Goal: Task Accomplishment & Management: Complete application form

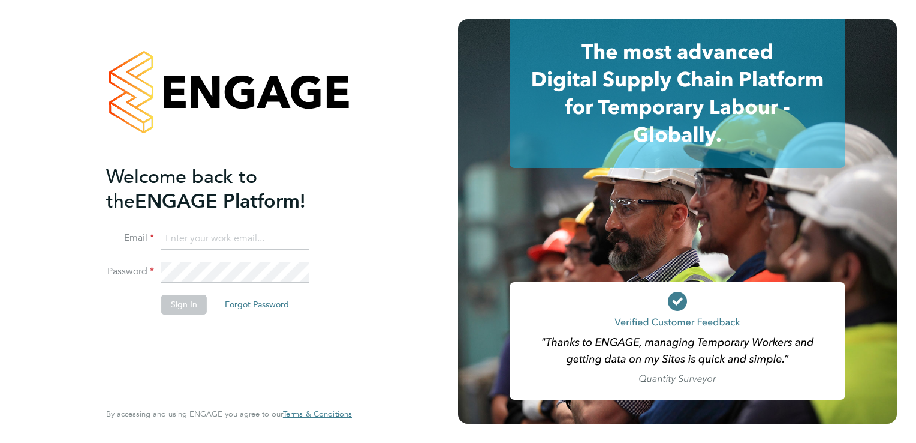
type input "chris.chitty@trevettgroup.com"
click at [192, 303] on button "Sign In" at bounding box center [184, 303] width 46 height 19
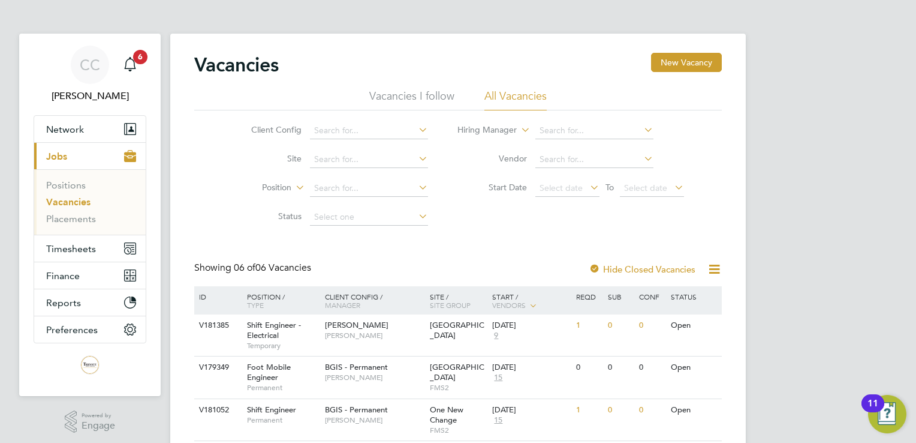
click at [496, 94] on li "All Vacancies" at bounding box center [515, 100] width 62 height 22
click at [430, 98] on li "Vacancies I follow" at bounding box center [411, 100] width 85 height 22
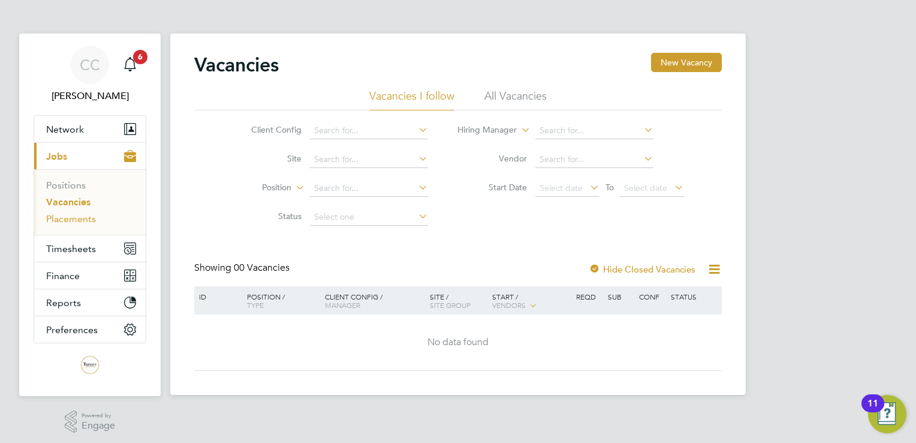
click at [91, 216] on link "Placements" at bounding box center [71, 218] width 50 height 11
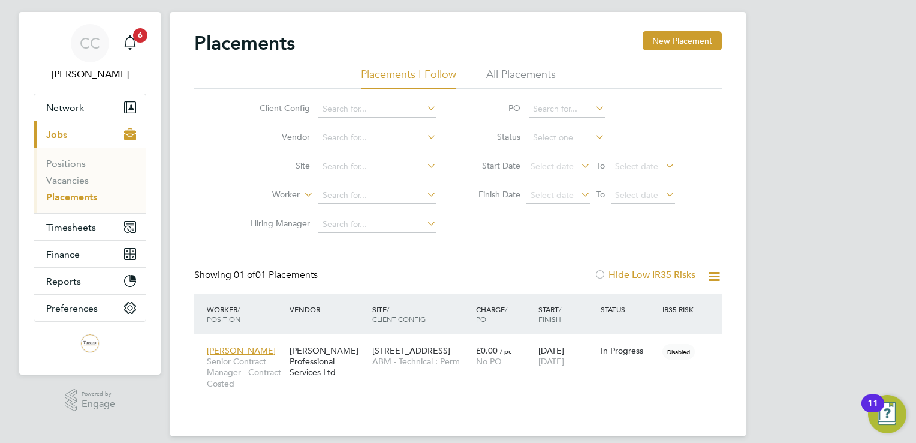
scroll to position [34, 0]
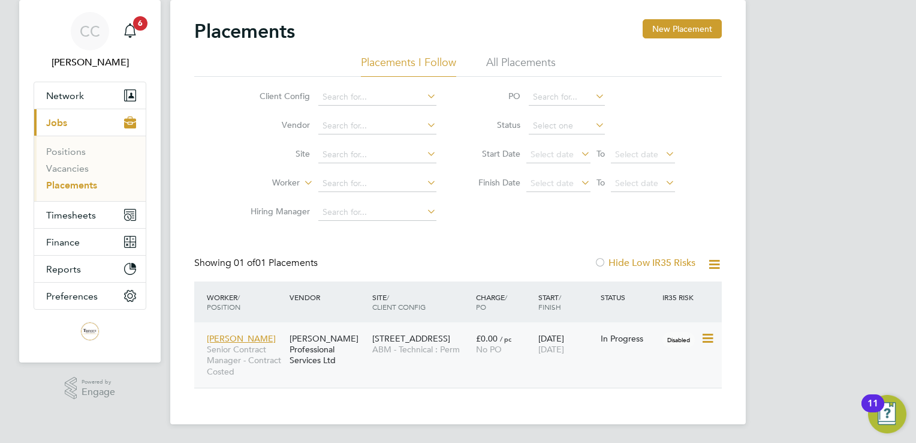
click at [225, 335] on span "Carla Norris" at bounding box center [241, 338] width 69 height 11
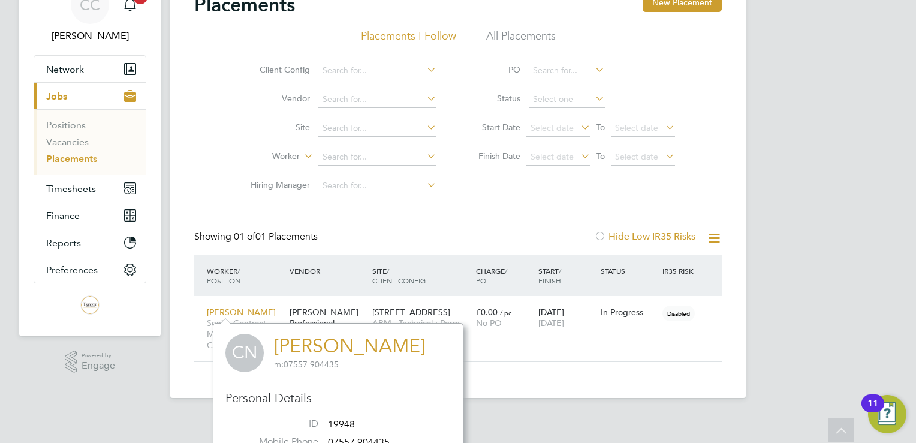
scroll to position [0, 0]
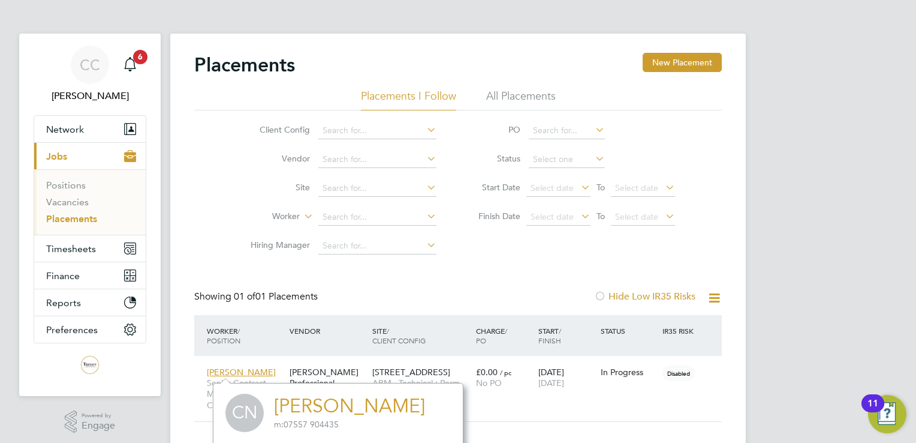
click at [796, 157] on div "CC Chris Chitty Notifications 6 Applications: Network Team Members Businesses S…" at bounding box center [458, 238] width 916 height 477
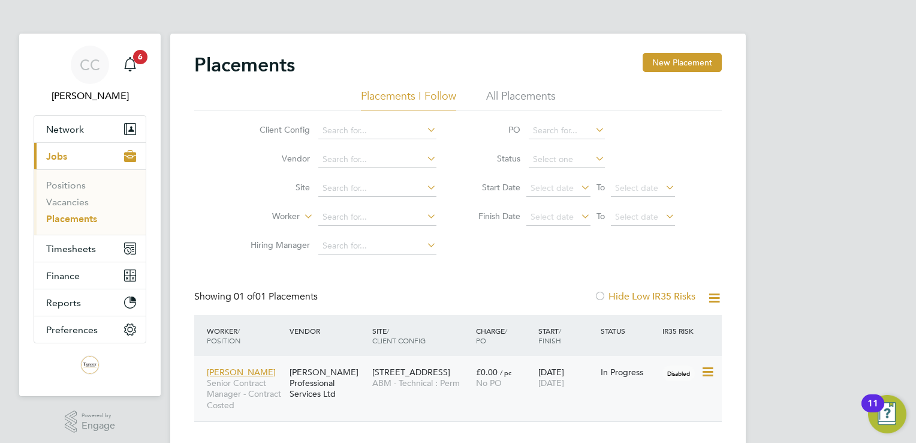
click at [708, 368] on icon at bounding box center [707, 372] width 12 height 14
click at [815, 332] on div "CC Chris Chitty Notifications 6 Applications: Network Team Members Businesses S…" at bounding box center [458, 238] width 916 height 477
click at [233, 371] on span "Carla Norris" at bounding box center [241, 371] width 69 height 11
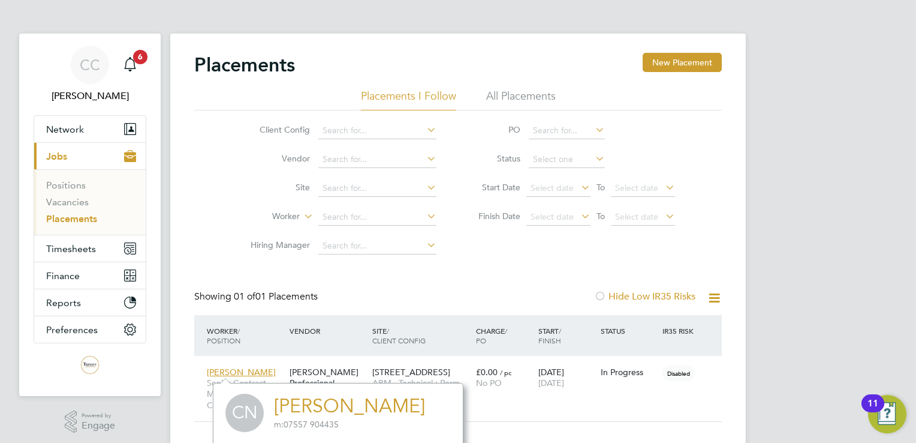
click at [326, 405] on link "Carla Norris" at bounding box center [349, 405] width 151 height 23
click at [657, 341] on div "Worker / Position Vendor Site / Client Config Charge / PO Start / Finish Status…" at bounding box center [458, 335] width 528 height 41
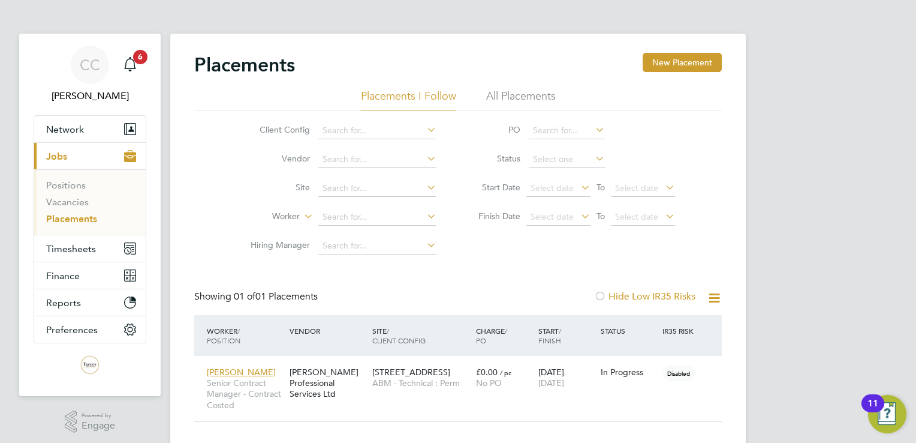
click at [218, 337] on span "/ Position" at bounding box center [224, 335] width 34 height 19
click at [236, 371] on span "Carla Norris" at bounding box center [241, 371] width 69 height 11
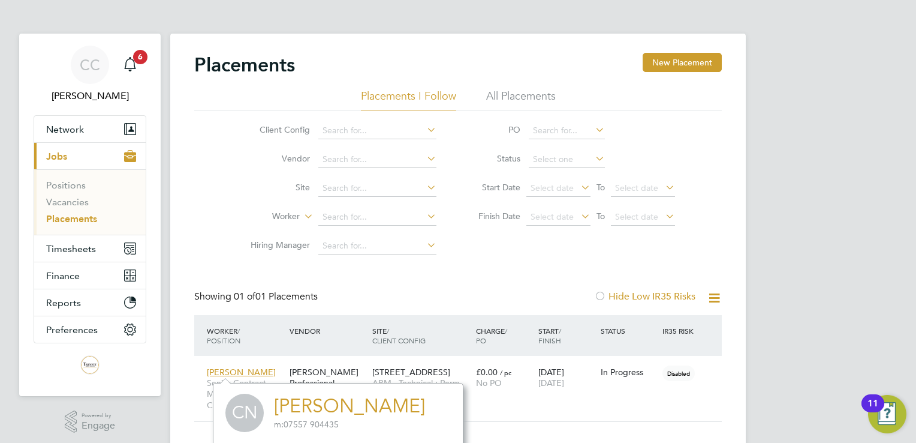
click at [346, 408] on link "Carla Norris" at bounding box center [349, 405] width 151 height 23
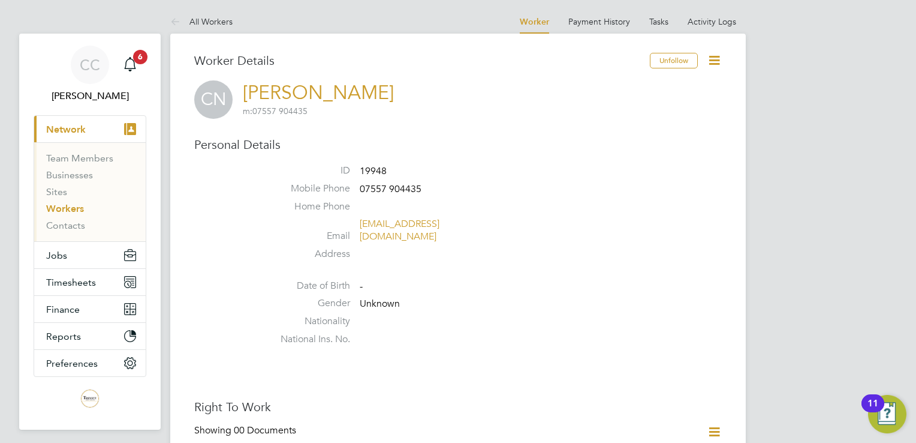
click at [710, 57] on icon at bounding box center [714, 60] width 15 height 15
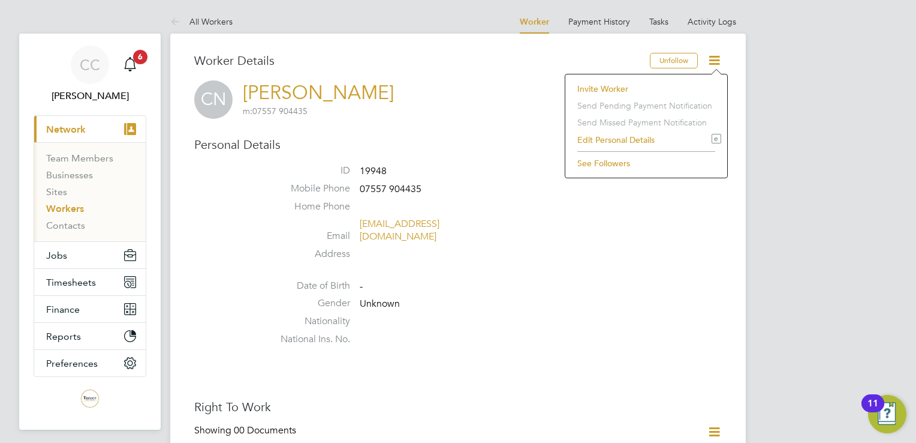
click at [716, 55] on icon at bounding box center [714, 60] width 15 height 15
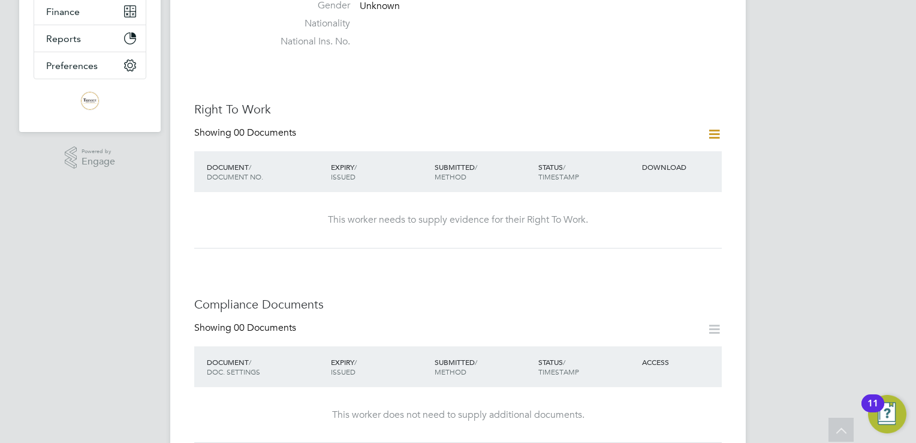
scroll to position [300, 0]
click at [717, 124] on icon at bounding box center [714, 131] width 15 height 15
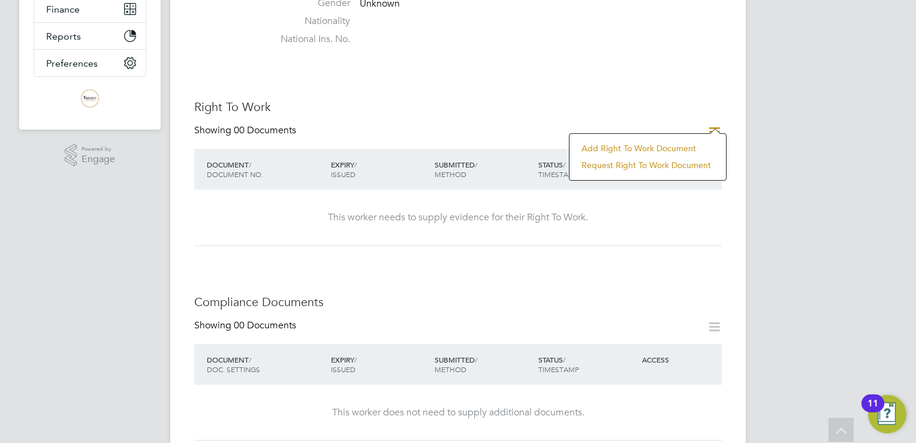
click at [688, 147] on li "Add Right To Work Document" at bounding box center [648, 148] width 145 height 17
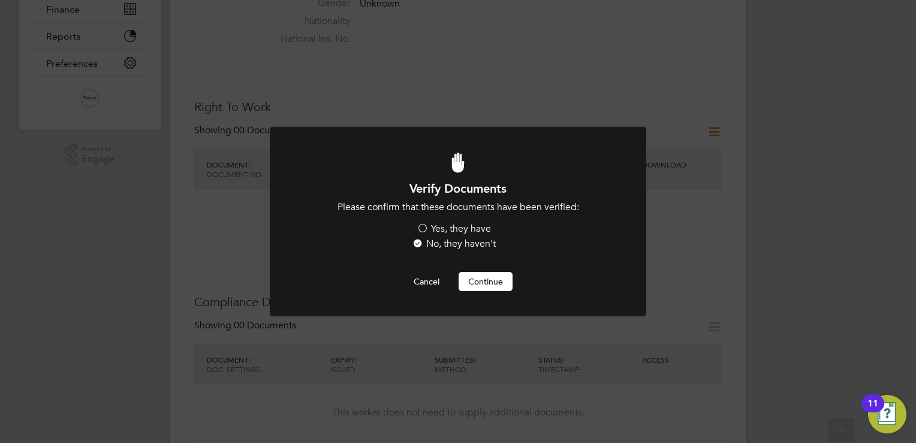
scroll to position [0, 0]
click at [420, 229] on label "Yes, they have" at bounding box center [454, 228] width 74 height 13
click at [0, 0] on input "Yes, they have" at bounding box center [0, 0] width 0 height 0
click at [493, 279] on button "Continue" at bounding box center [486, 281] width 54 height 19
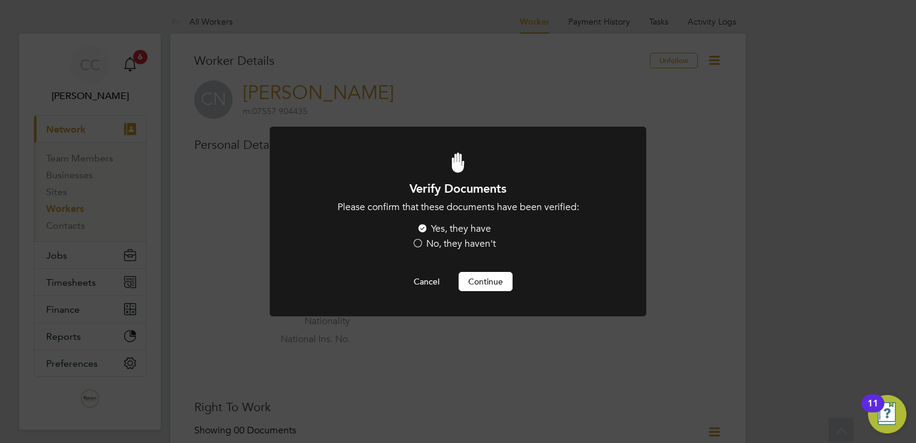
scroll to position [300, 0]
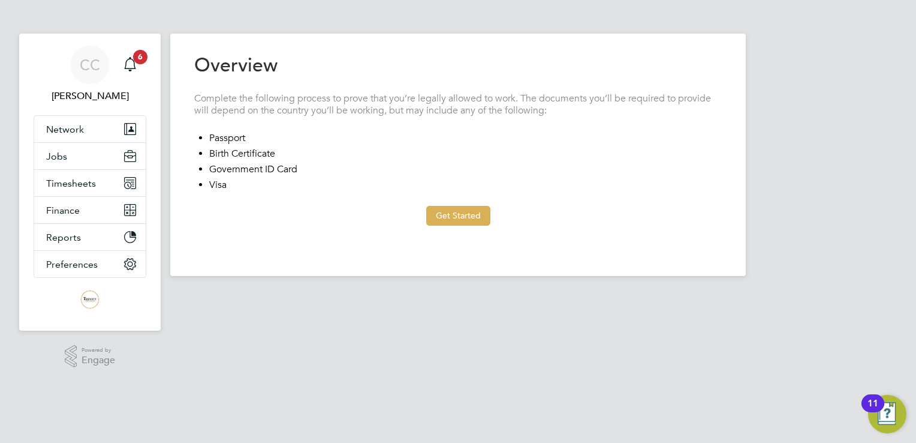
click at [468, 215] on button "Get Started" at bounding box center [458, 215] width 64 height 19
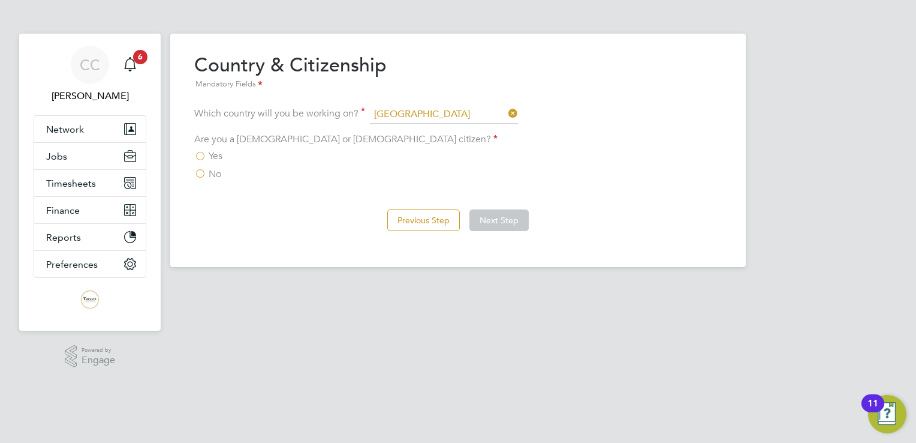
click at [199, 155] on label "Yes" at bounding box center [208, 156] width 28 height 12
click at [0, 0] on input "Yes" at bounding box center [0, 0] width 0 height 0
click at [504, 220] on button "Next Step" at bounding box center [498, 220] width 59 height 22
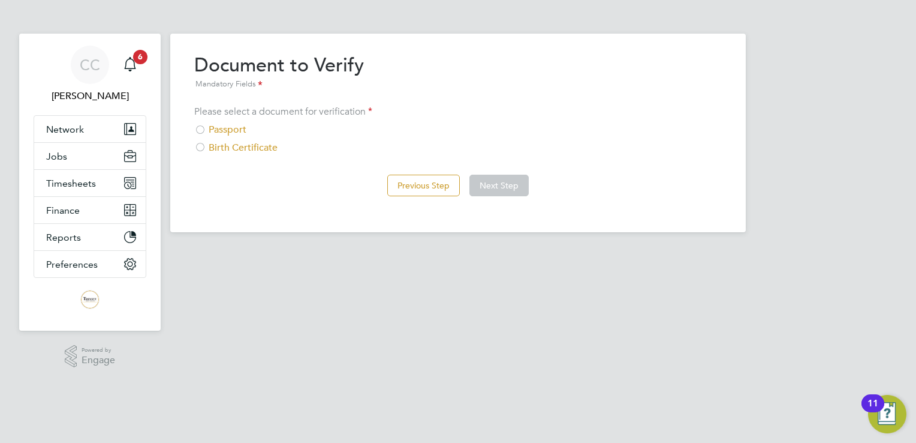
click at [204, 130] on div at bounding box center [200, 131] width 12 height 12
click at [502, 181] on button "Next Step" at bounding box center [498, 185] width 59 height 22
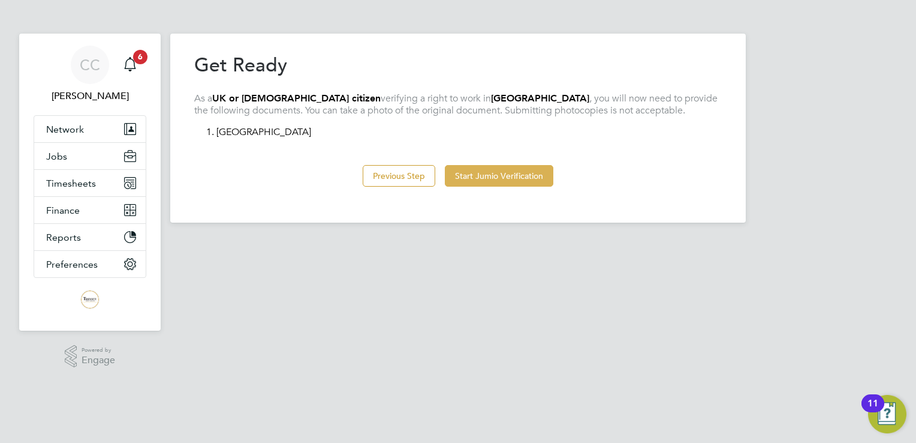
click at [504, 173] on button "Start Jumio Verification" at bounding box center [499, 176] width 109 height 22
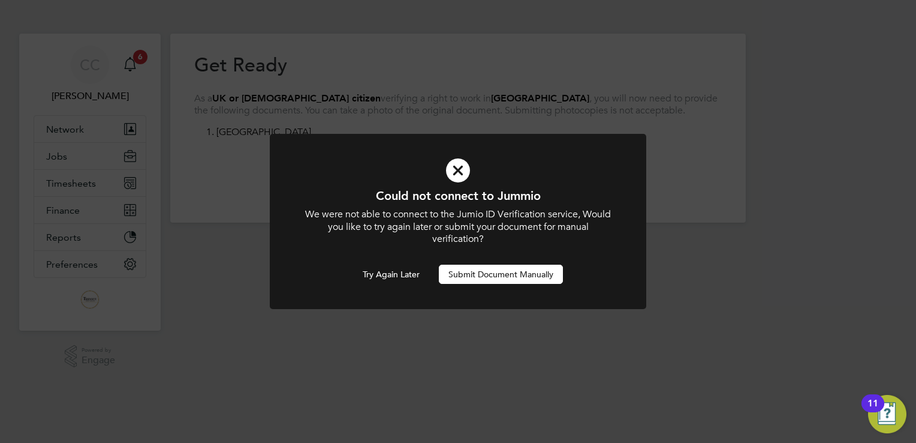
click at [486, 272] on button "Submit Document Manually" at bounding box center [501, 273] width 124 height 19
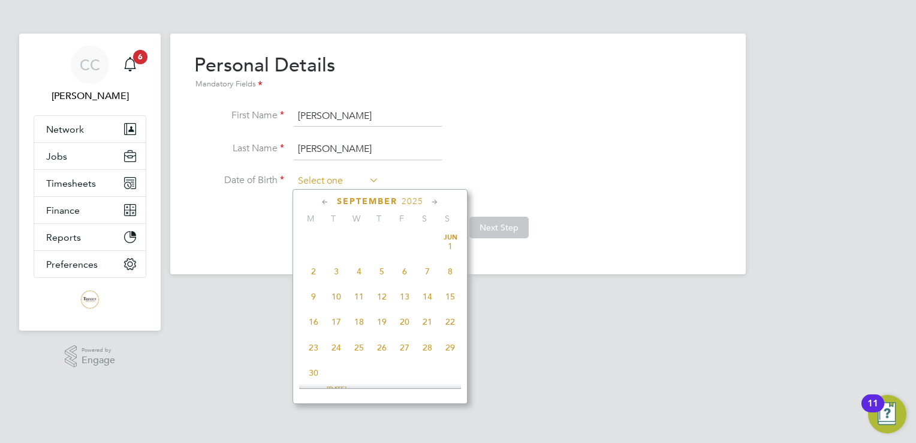
click at [316, 177] on input at bounding box center [336, 181] width 85 height 18
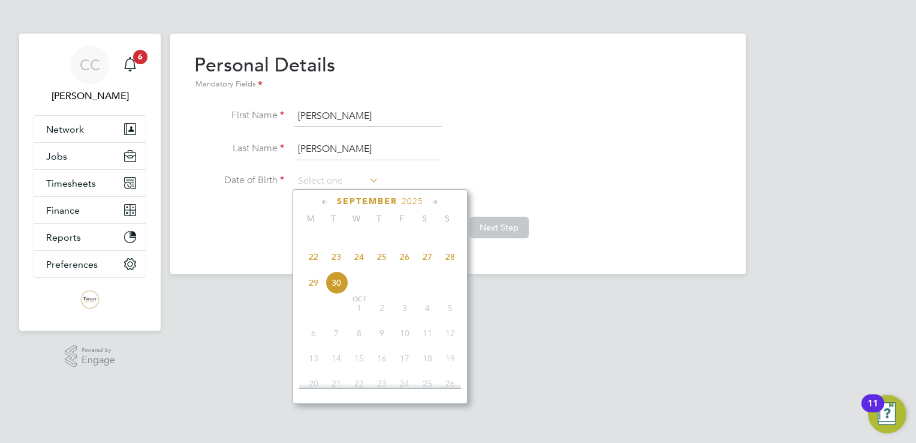
click at [418, 203] on span "2025" at bounding box center [413, 201] width 22 height 10
click at [411, 198] on span "2025" at bounding box center [413, 201] width 22 height 10
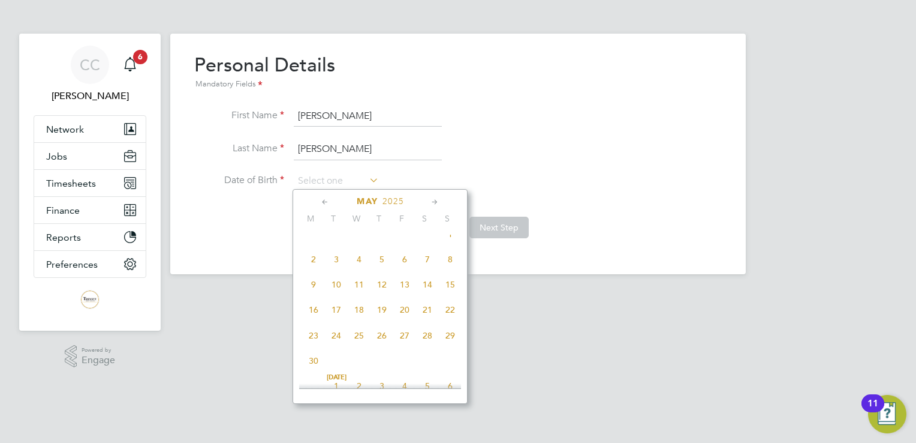
scroll to position [346, 0]
click at [420, 202] on div "May 2025" at bounding box center [380, 200] width 162 height 11
click at [594, 293] on html "CC [PERSON_NAME] Notifications 6 Applications: Network Team Members Businesses …" at bounding box center [458, 146] width 916 height 293
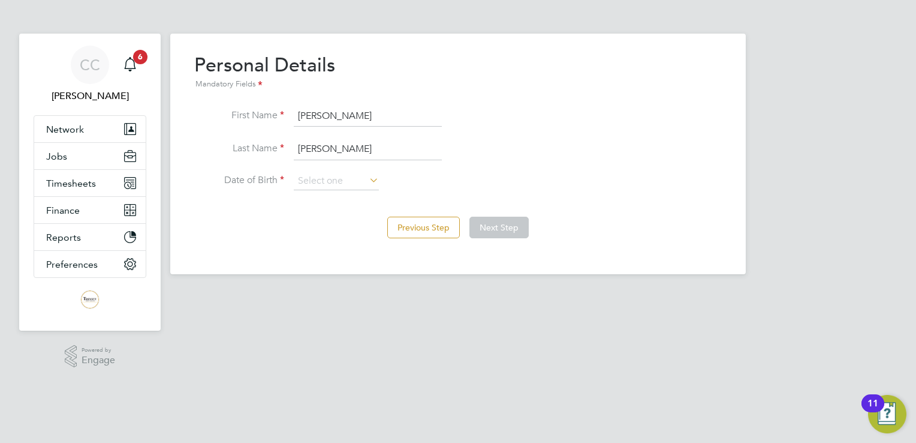
click at [571, 293] on html "CC [PERSON_NAME] Notifications 6 Applications: Network Team Members Businesses …" at bounding box center [458, 146] width 916 height 293
click at [367, 176] on icon at bounding box center [367, 179] width 0 height 17
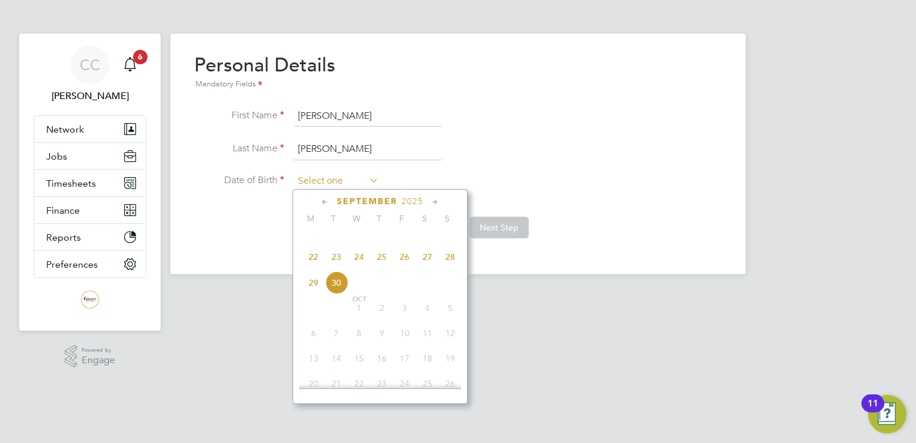
click at [307, 179] on input at bounding box center [336, 181] width 85 height 18
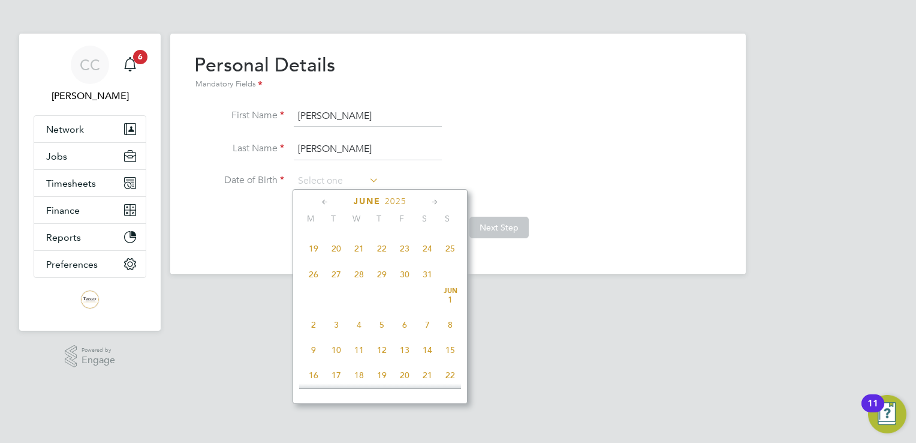
click at [664, 160] on li "Last Name Norris" at bounding box center [458, 156] width 528 height 34
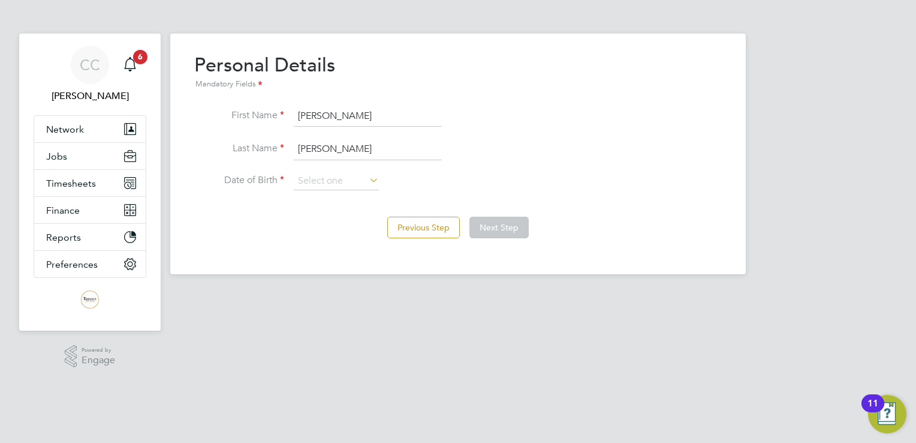
click at [252, 293] on html "CC Chris Chitty Notifications 6 Applications: Network Team Members Businesses S…" at bounding box center [458, 146] width 916 height 293
click at [390, 263] on div "Overview Complete the following process to prove that you’re legally allowed to…" at bounding box center [458, 154] width 576 height 240
click at [379, 260] on div "Overview Complete the following process to prove that you’re legally allowed to…" at bounding box center [458, 154] width 576 height 240
click at [321, 282] on app-footer at bounding box center [458, 283] width 576 height 19
click at [312, 293] on html "CC Chris Chitty Notifications 6 Applications: Network Team Members Businesses S…" at bounding box center [458, 146] width 916 height 293
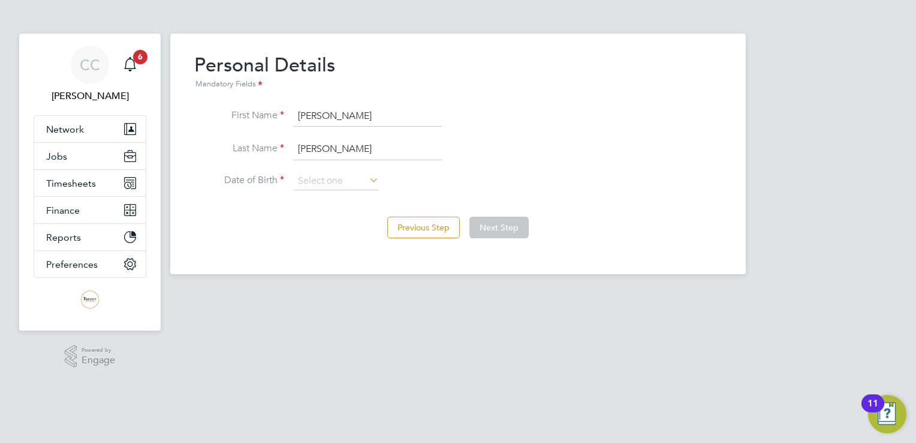
drag, startPoint x: 407, startPoint y: 322, endPoint x: 311, endPoint y: 168, distance: 181.5
click at [407, 293] on html "CC Chris Chitty Notifications 6 Applications: Network Team Members Businesses S…" at bounding box center [458, 146] width 916 height 293
click at [346, 116] on input "[PERSON_NAME]" at bounding box center [368, 117] width 148 height 22
click at [336, 140] on input "[PERSON_NAME]" at bounding box center [368, 150] width 148 height 22
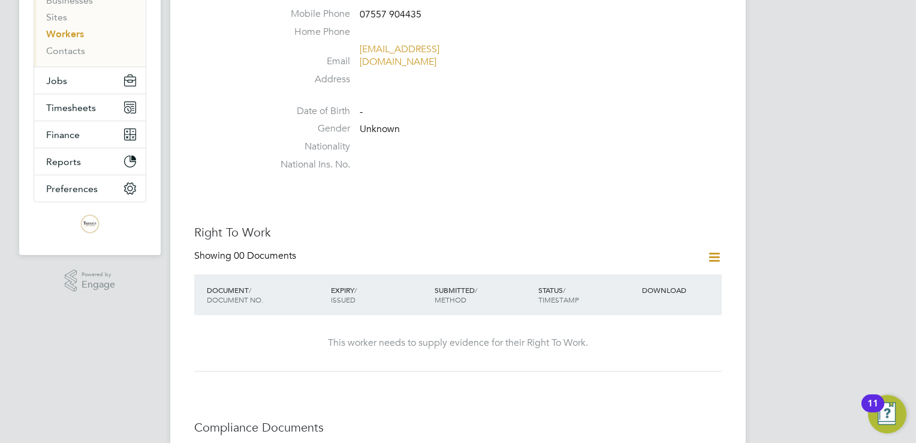
scroll to position [180, 0]
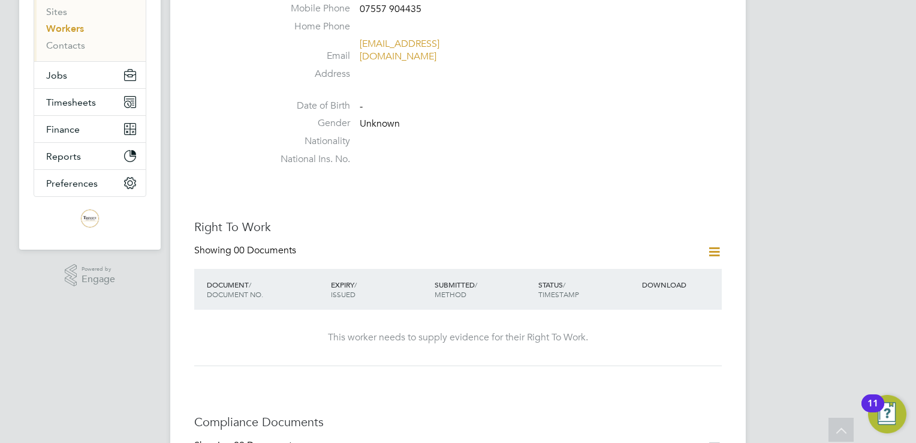
click at [716, 244] on icon at bounding box center [714, 251] width 15 height 15
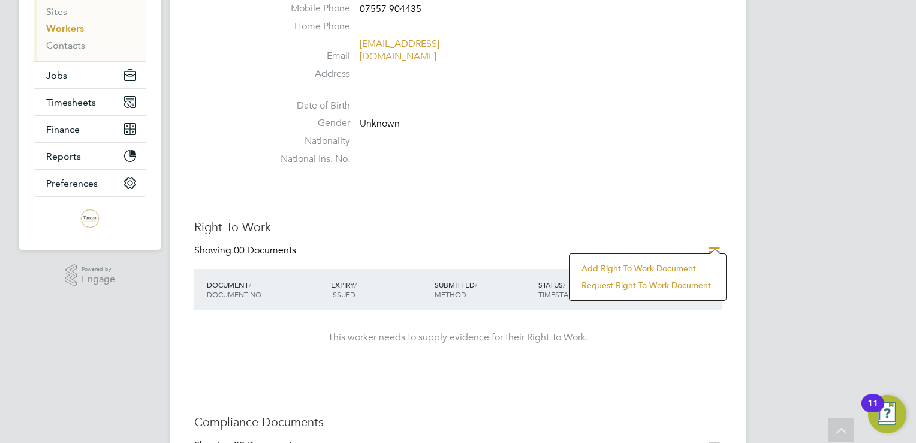
click at [676, 265] on li "Add Right To Work Document" at bounding box center [648, 268] width 145 height 17
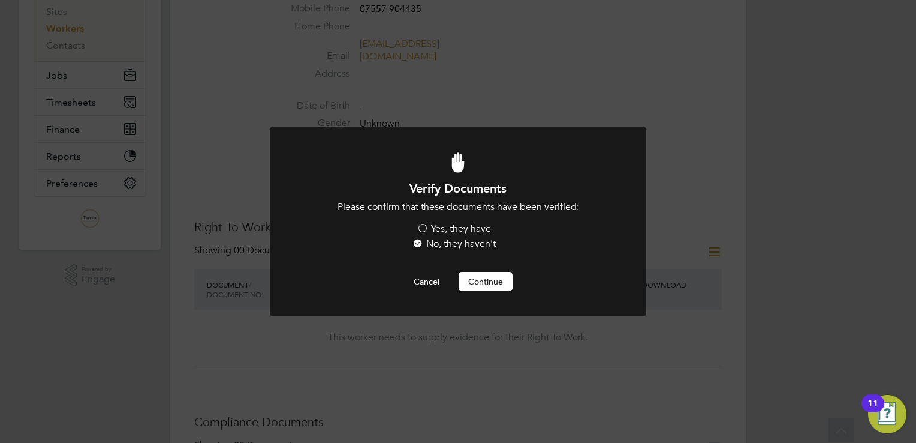
scroll to position [0, 0]
click at [463, 225] on label "Yes, they have" at bounding box center [454, 228] width 74 height 13
click at [0, 0] on input "Yes, they have" at bounding box center [0, 0] width 0 height 0
click at [503, 284] on button "Continue" at bounding box center [486, 281] width 54 height 19
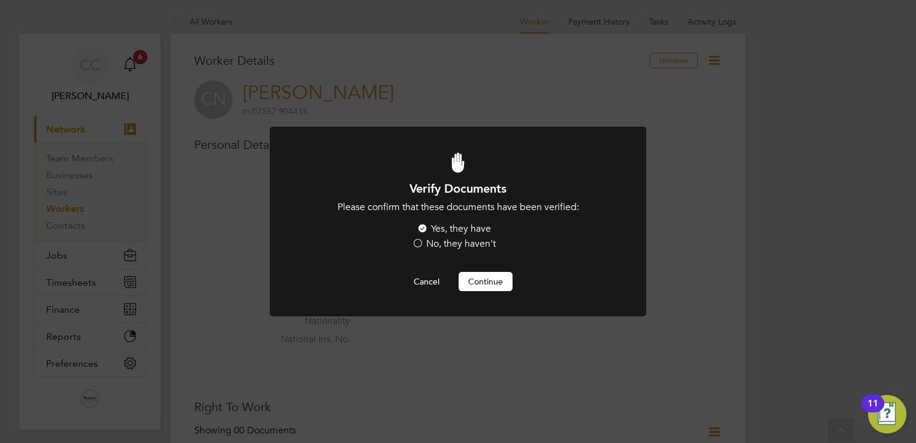
scroll to position [180, 0]
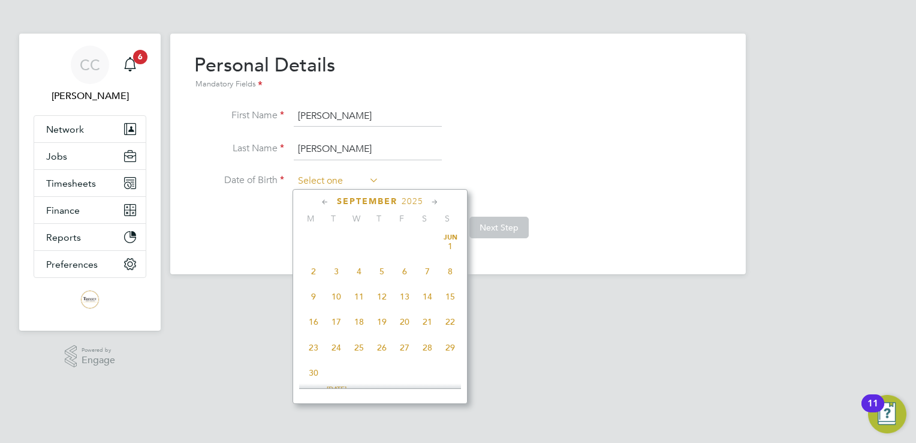
click at [326, 180] on input at bounding box center [336, 181] width 85 height 18
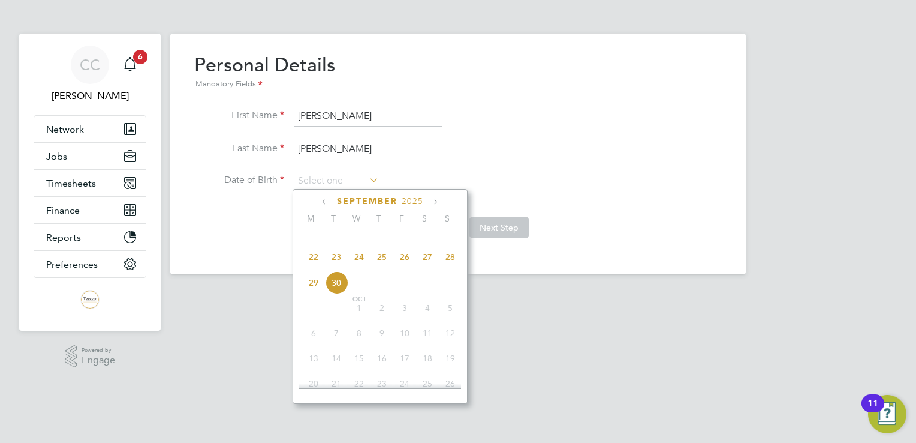
click at [422, 196] on span "2025" at bounding box center [413, 201] width 22 height 10
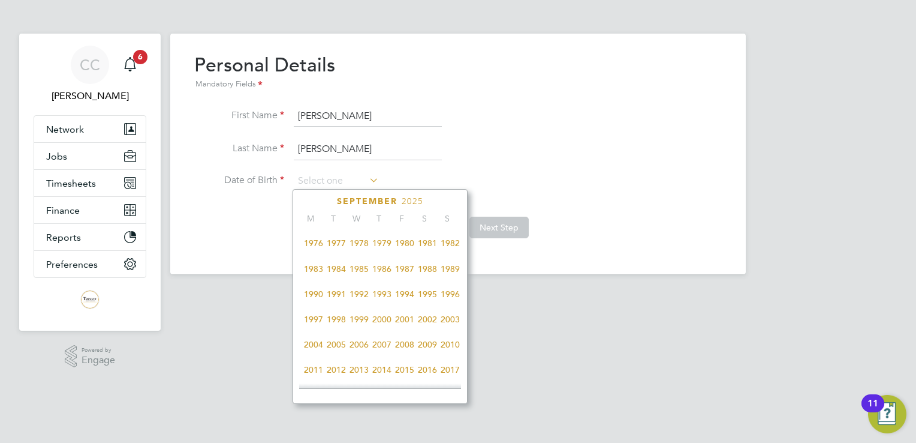
scroll to position [141, 0]
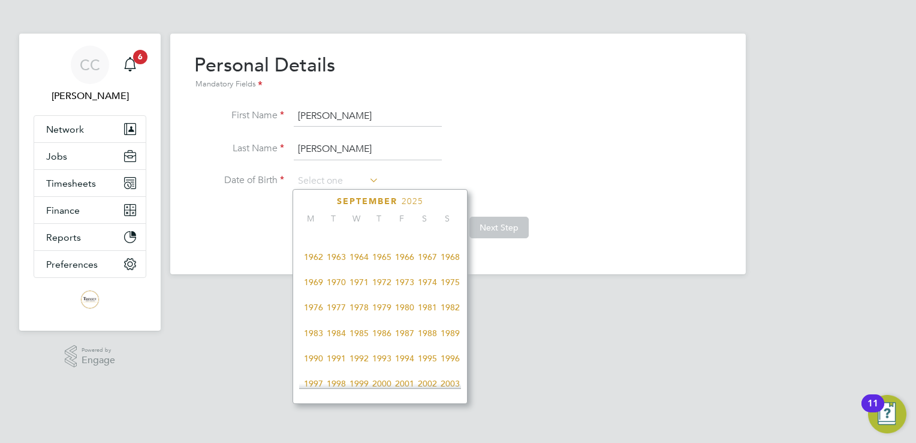
click at [405, 309] on span "1980" at bounding box center [404, 307] width 23 height 23
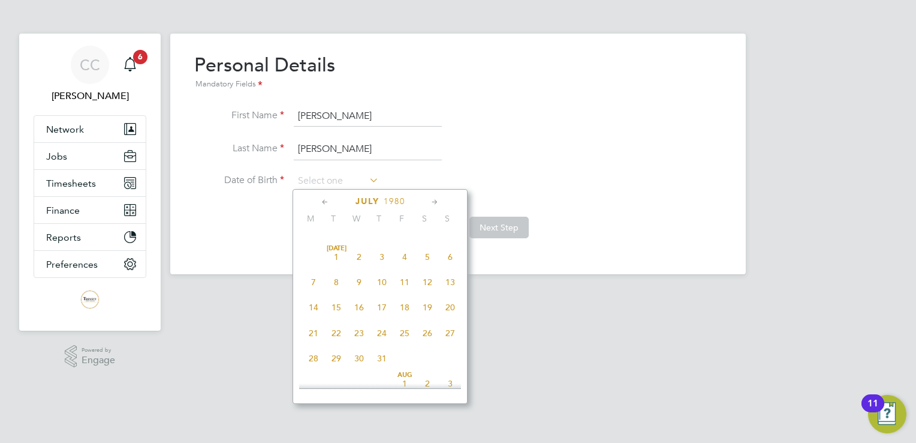
click at [452, 257] on span "6" at bounding box center [450, 256] width 23 height 23
type input "[DATE]"
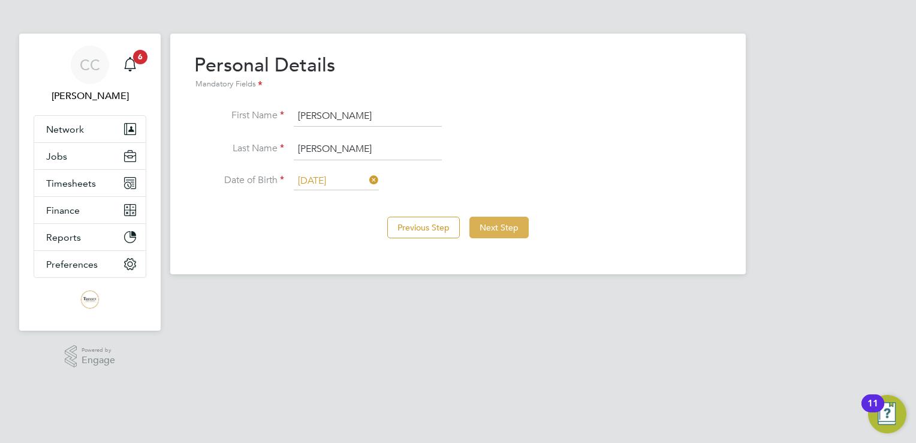
click at [506, 223] on button "Next Step" at bounding box center [498, 227] width 59 height 22
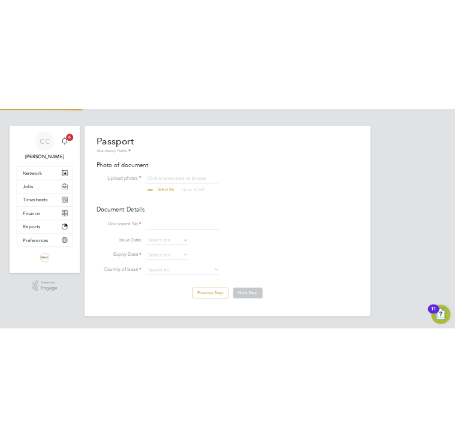
scroll to position [16, 149]
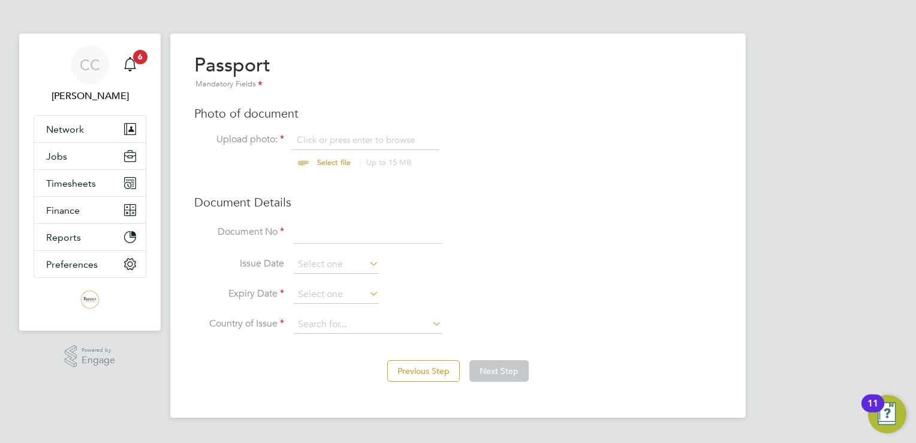
click at [333, 158] on input "file" at bounding box center [345, 152] width 188 height 36
type input "C:\fakepath\[PERSON_NAME] - Passport.pdf"
click at [342, 240] on input at bounding box center [368, 233] width 148 height 22
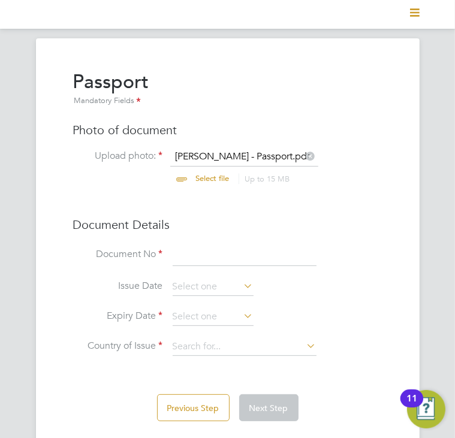
click at [199, 257] on input at bounding box center [245, 256] width 144 height 22
type input "150087994"
click at [242, 282] on icon at bounding box center [242, 286] width 0 height 17
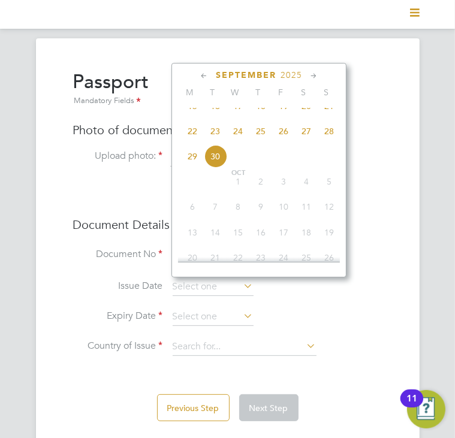
click at [300, 71] on span "2025" at bounding box center [292, 75] width 22 height 10
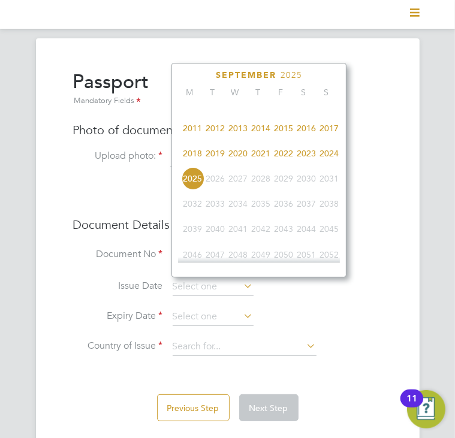
click at [331, 160] on span "2024" at bounding box center [329, 153] width 23 height 23
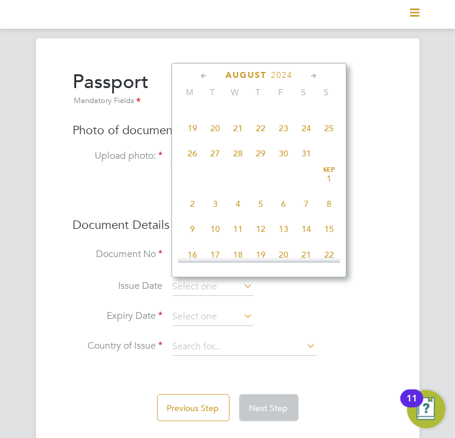
click at [264, 135] on span "22" at bounding box center [260, 128] width 23 height 23
type input "[DATE]"
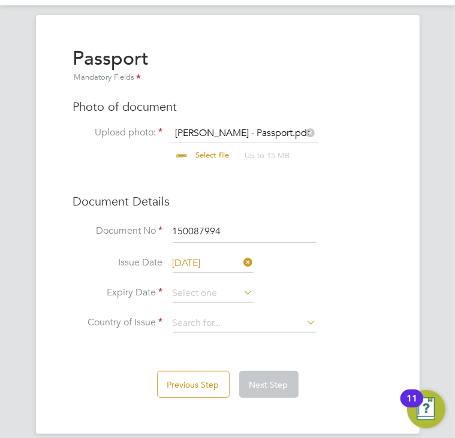
scroll to position [36, 0]
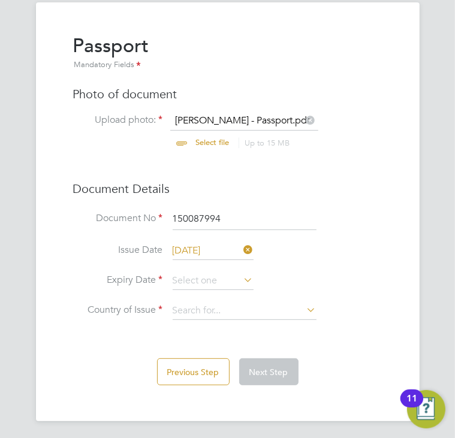
click at [242, 275] on icon at bounding box center [242, 280] width 0 height 17
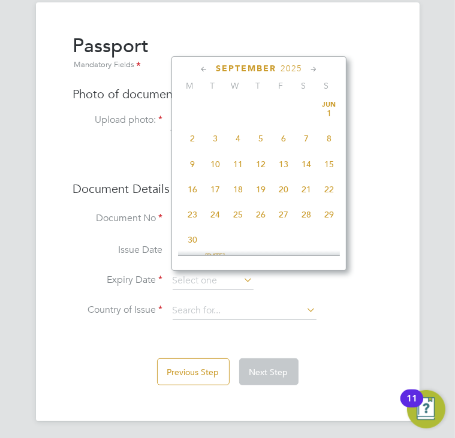
scroll to position [469, 0]
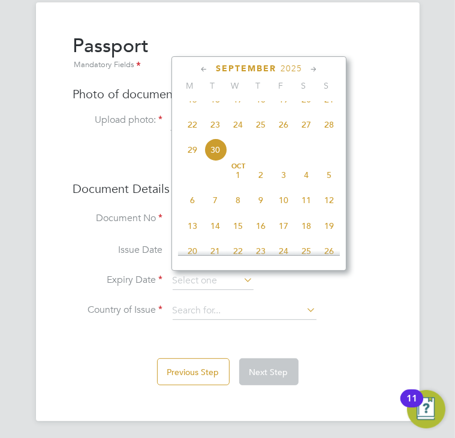
click at [298, 67] on span "2025" at bounding box center [292, 69] width 22 height 10
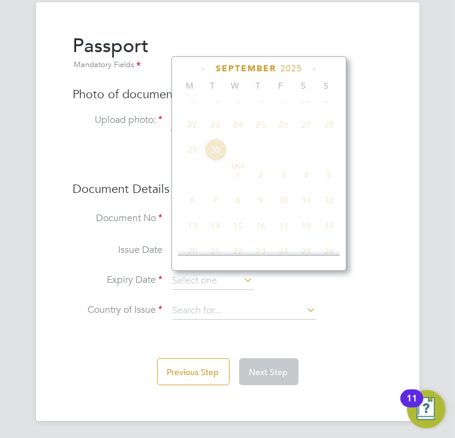
scroll to position [321, 0]
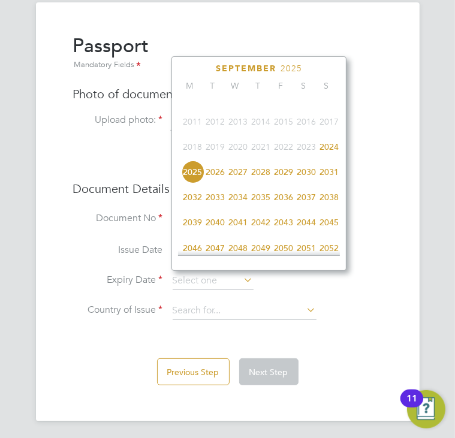
click at [248, 203] on span "2034" at bounding box center [238, 197] width 23 height 23
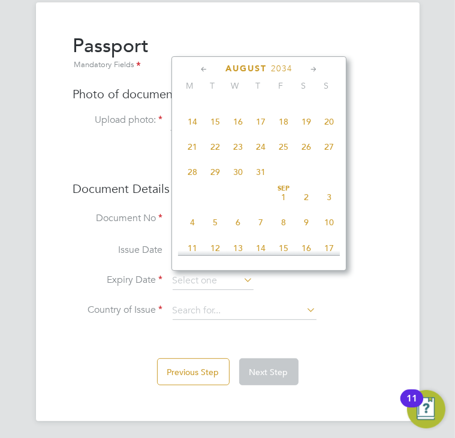
click at [219, 156] on span "22" at bounding box center [215, 147] width 23 height 23
type input "[DATE]"
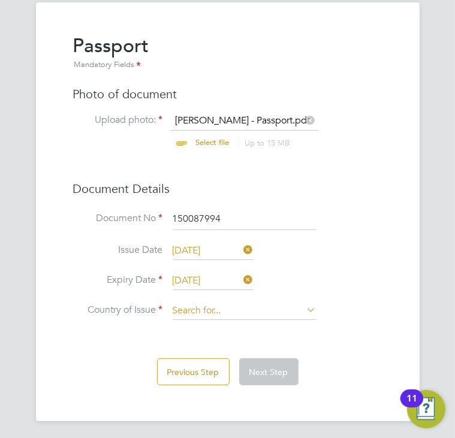
click at [303, 303] on input at bounding box center [245, 311] width 144 height 18
click at [284, 390] on li "Uni [PERSON_NAME] Kingdom" at bounding box center [281, 392] width 227 height 16
type input "[GEOGRAPHIC_DATA]"
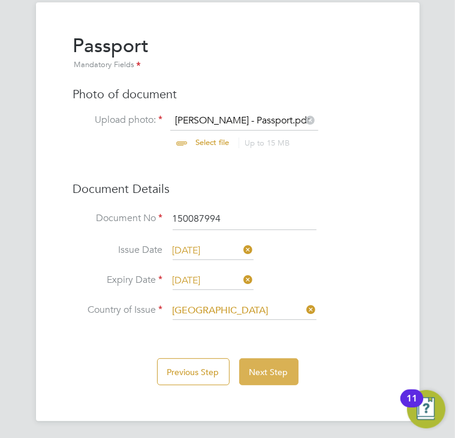
click at [285, 368] on button "Next Step" at bounding box center [268, 372] width 59 height 27
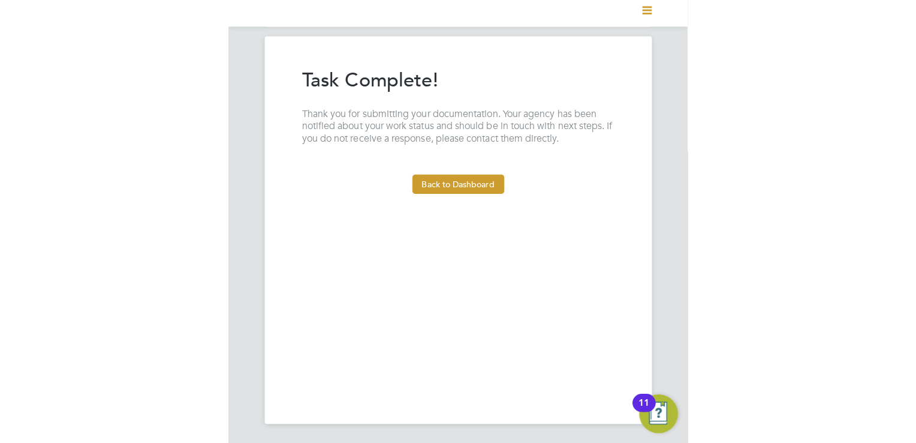
scroll to position [0, 0]
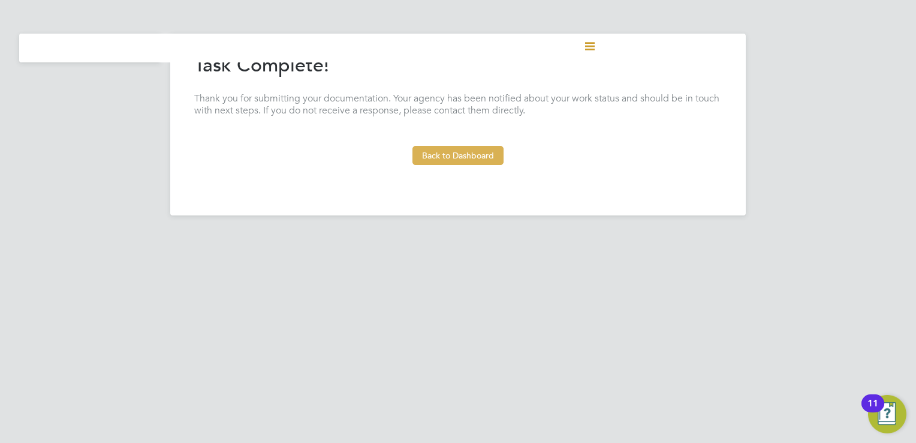
click at [477, 158] on button "Back to Dashboard" at bounding box center [458, 155] width 91 height 19
